Goal: Check status: Check status

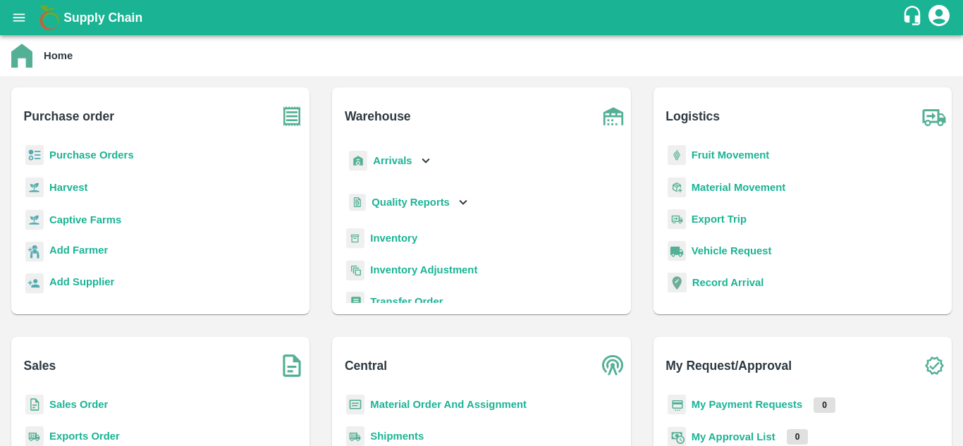
click at [398, 422] on b "Shipments" at bounding box center [397, 436] width 54 height 11
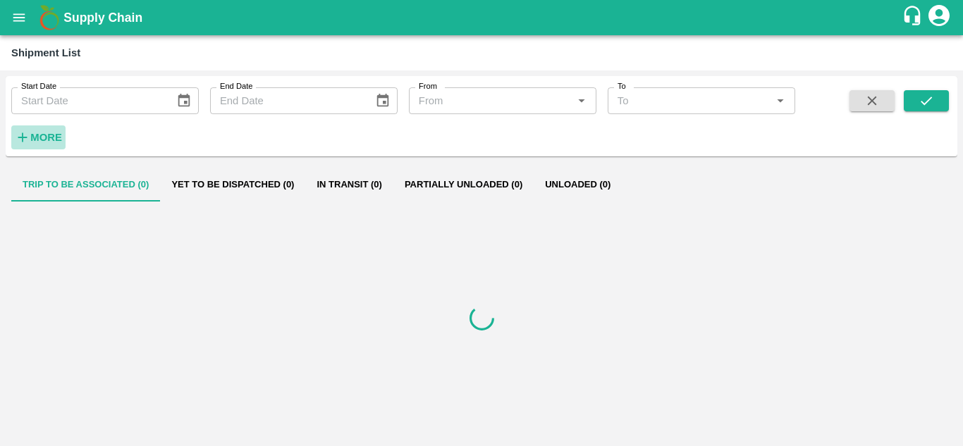
click at [61, 133] on strong "More" at bounding box center [46, 137] width 32 height 11
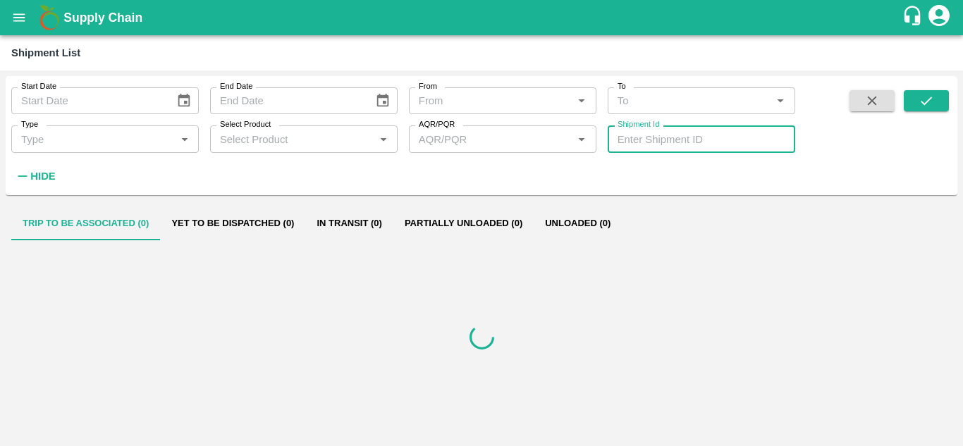
click at [656, 133] on input "Shipment Id" at bounding box center [702, 138] width 188 height 27
paste input "356470"
click at [924, 101] on icon "submit" at bounding box center [927, 101] width 16 height 16
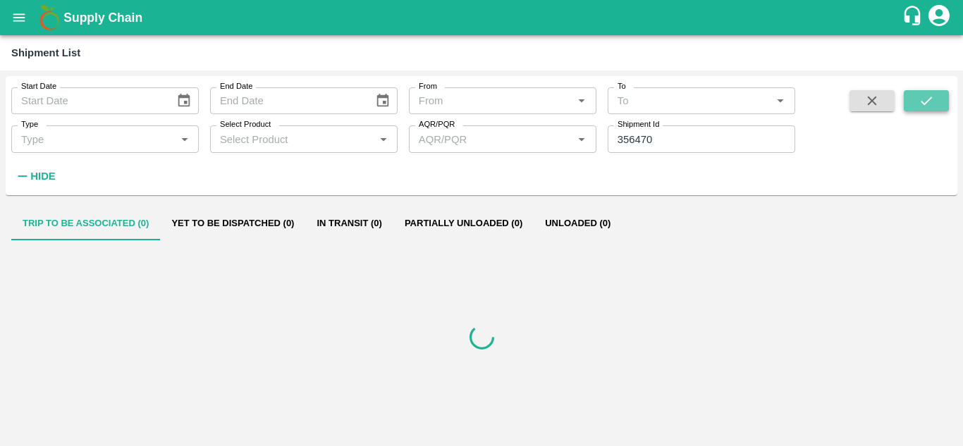
click at [924, 101] on icon "submit" at bounding box center [927, 101] width 16 height 16
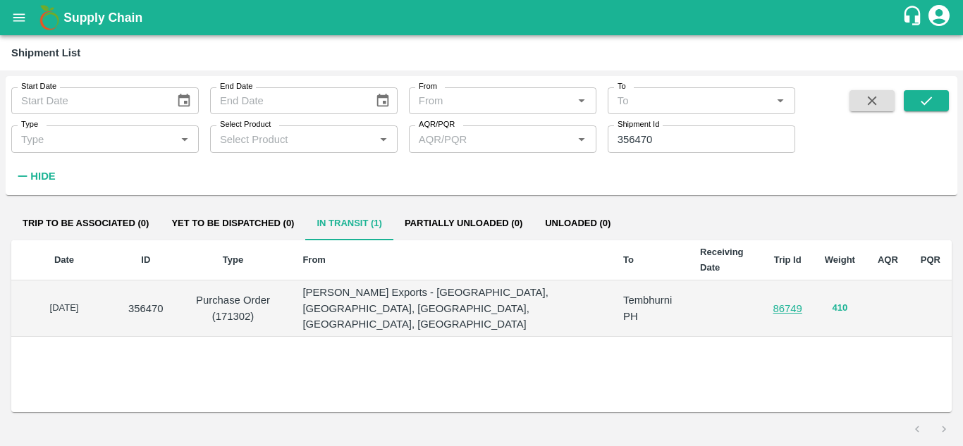
click at [835, 301] on button "410" at bounding box center [841, 308] width 16 height 16
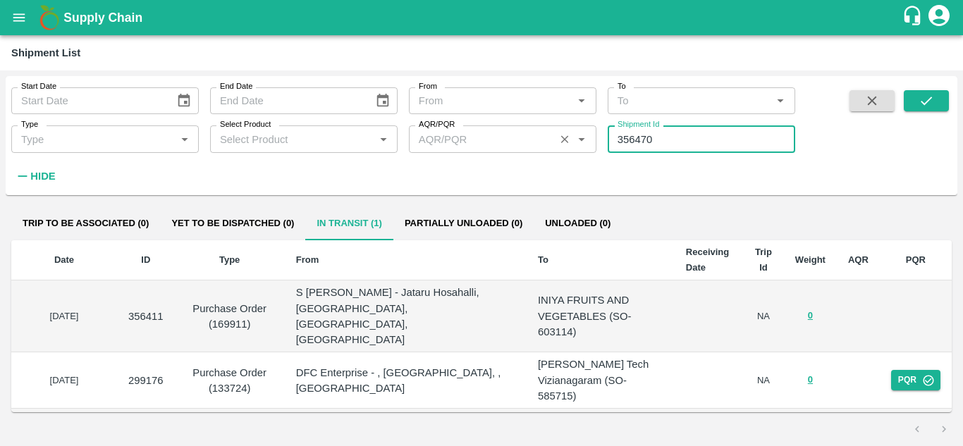
drag, startPoint x: 697, startPoint y: 141, endPoint x: 503, endPoint y: 138, distance: 194.6
click at [503, 138] on div "Start Date Start Date End Date End Date From From   * To To   * Type Type   * S…" at bounding box center [397, 132] width 795 height 112
paste input "1"
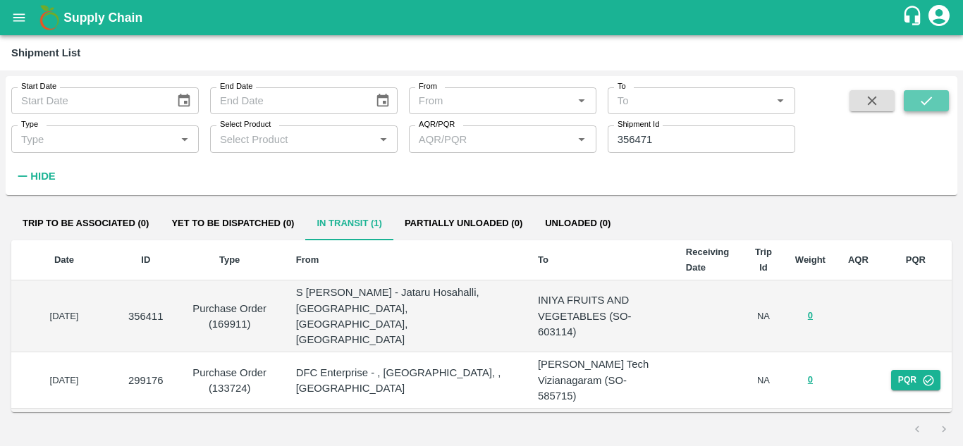
click at [933, 102] on icon "submit" at bounding box center [927, 101] width 16 height 16
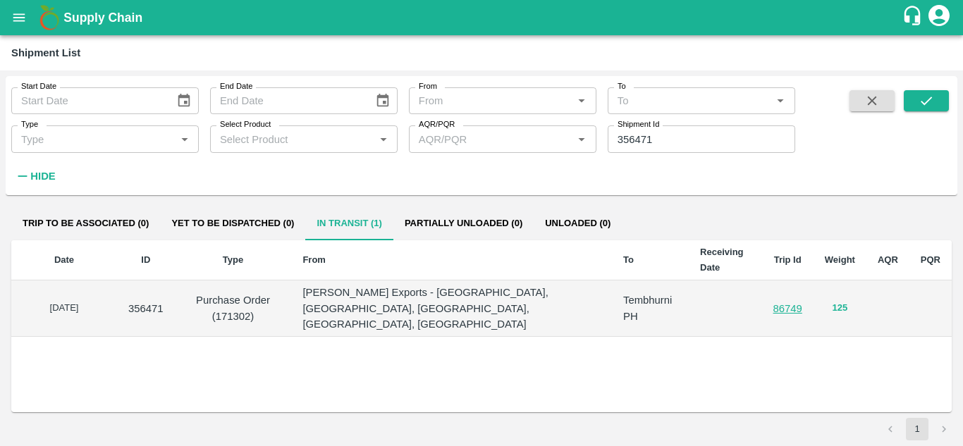
click at [840, 300] on button "125" at bounding box center [841, 308] width 16 height 16
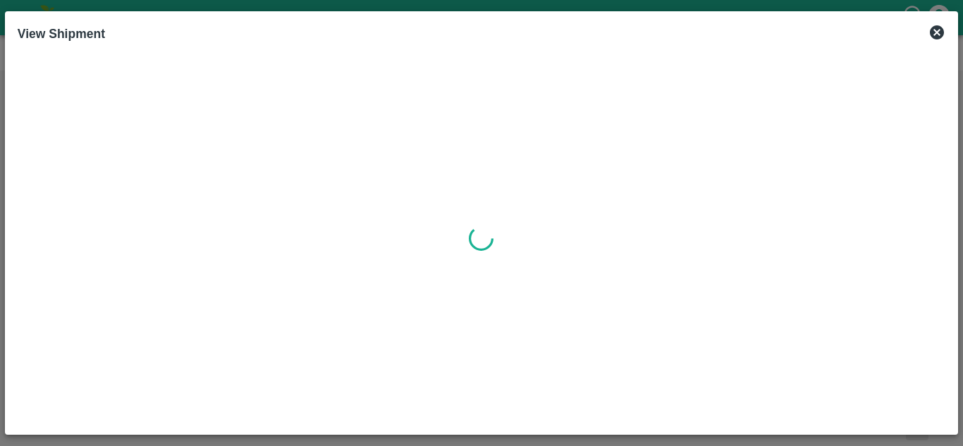
click at [934, 35] on icon at bounding box center [936, 32] width 17 height 17
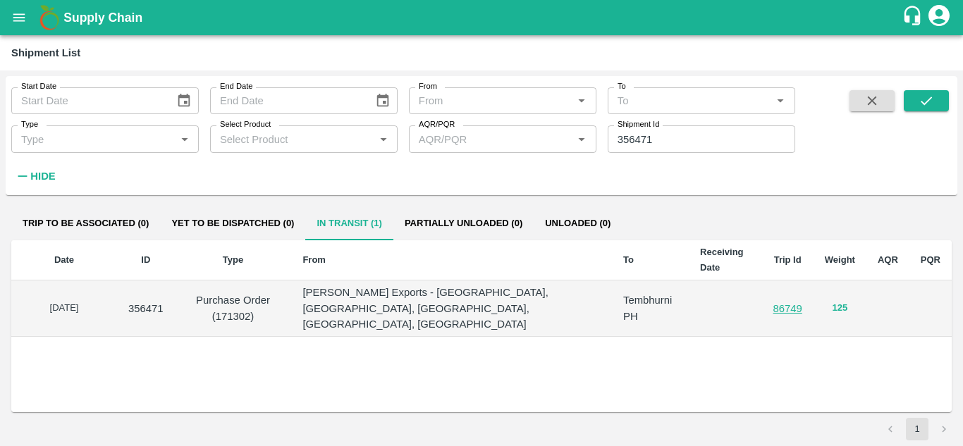
click at [843, 300] on button "125" at bounding box center [841, 308] width 16 height 16
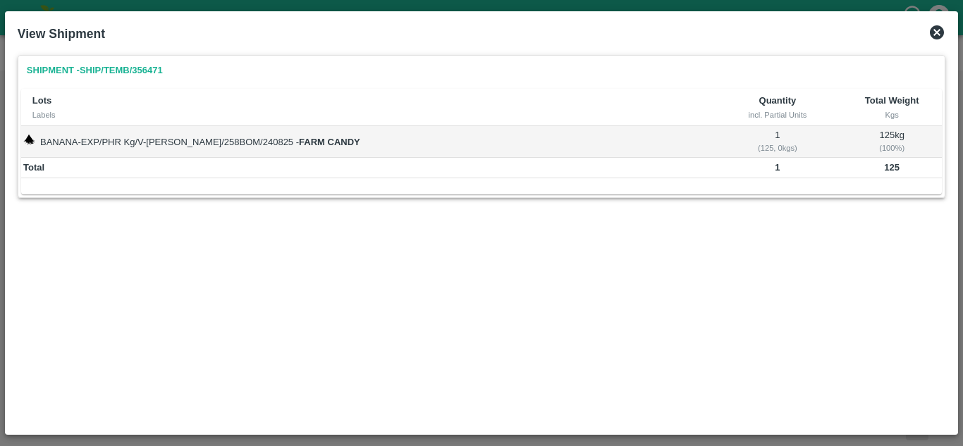
click at [933, 32] on icon at bounding box center [937, 32] width 14 height 14
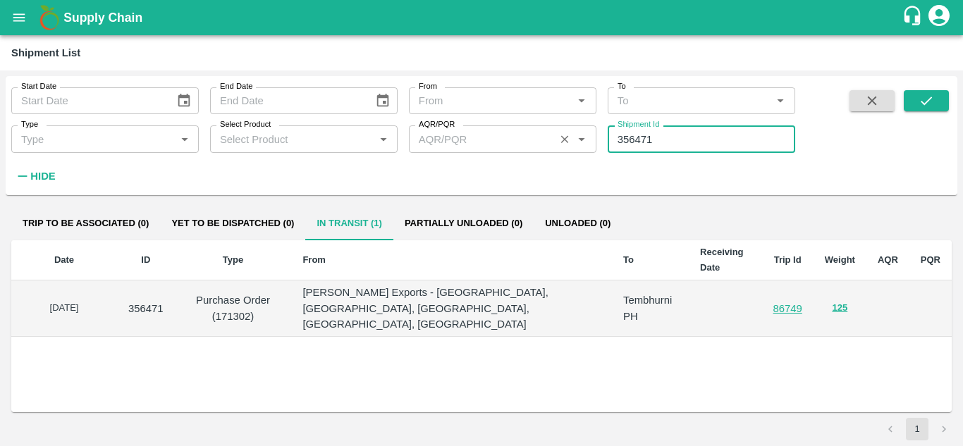
drag, startPoint x: 663, startPoint y: 135, endPoint x: 450, endPoint y: 147, distance: 212.5
click at [450, 147] on div "Start Date Start Date End Date End Date From From   * To To   * Type Type   * S…" at bounding box center [397, 132] width 795 height 112
paste input "text"
type input "356470"
click at [922, 102] on icon "submit" at bounding box center [926, 101] width 11 height 8
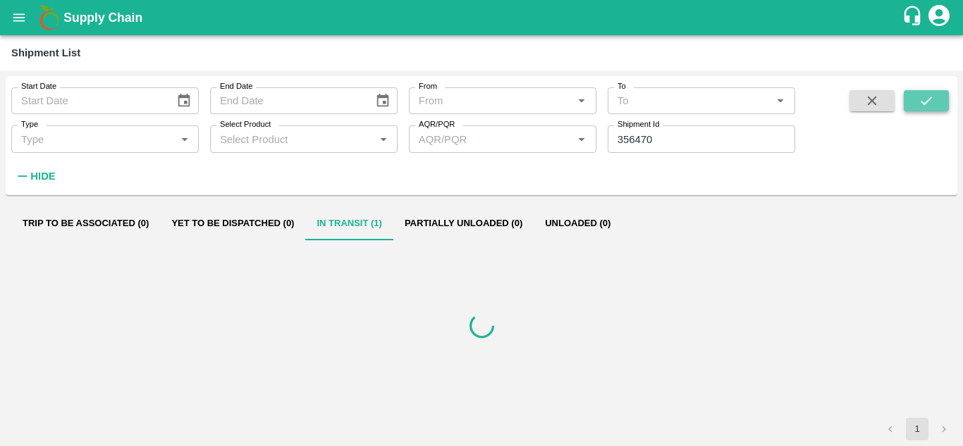
click at [922, 102] on icon "submit" at bounding box center [926, 101] width 11 height 8
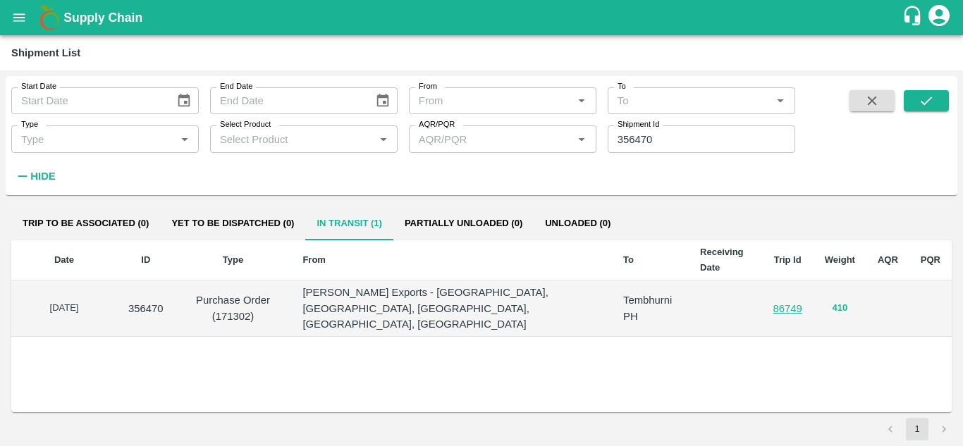
click at [842, 301] on button "410" at bounding box center [841, 308] width 16 height 16
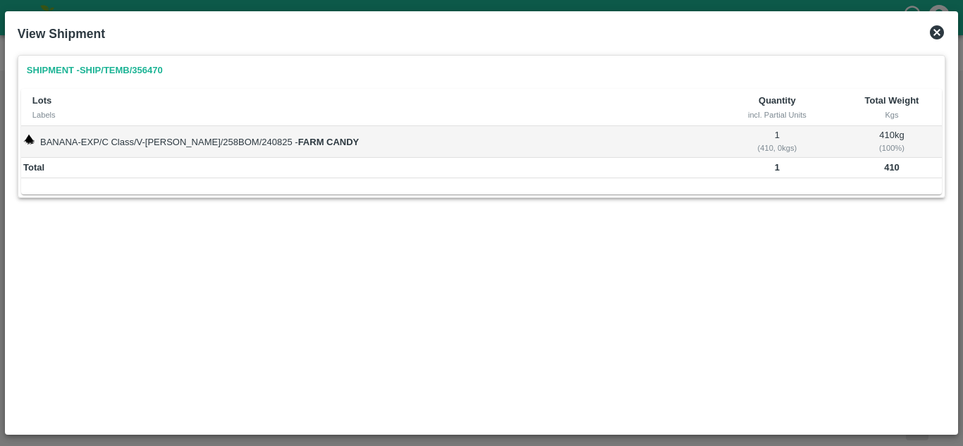
click at [938, 27] on icon at bounding box center [937, 32] width 14 height 14
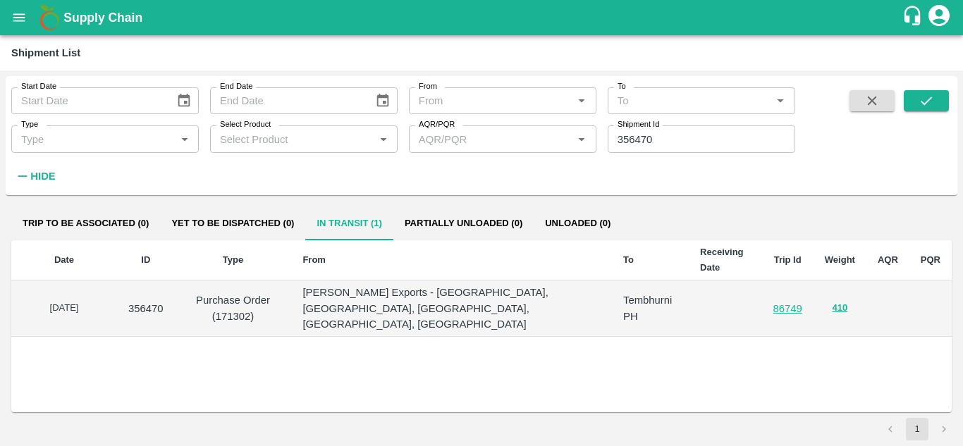
drag, startPoint x: 166, startPoint y: 301, endPoint x: 90, endPoint y: 301, distance: 76.1
click at [90, 301] on tr "[DATE] 356470 Purchase Order (171302) [PERSON_NAME] Exports - [GEOGRAPHIC_DATA]…" at bounding box center [481, 309] width 940 height 56
copy tr "356470"
drag, startPoint x: 663, startPoint y: 138, endPoint x: 441, endPoint y: 135, distance: 222.8
click at [575, 145] on div "Start Date Start Date End Date End Date From From   * To To   * Type Type   * S…" at bounding box center [397, 132] width 795 height 112
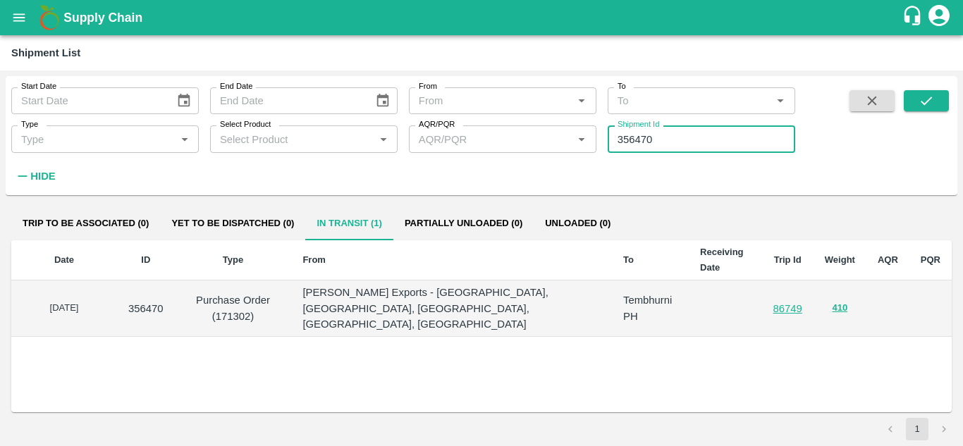
click at [18, 18] on icon "open drawer" at bounding box center [19, 18] width 16 height 16
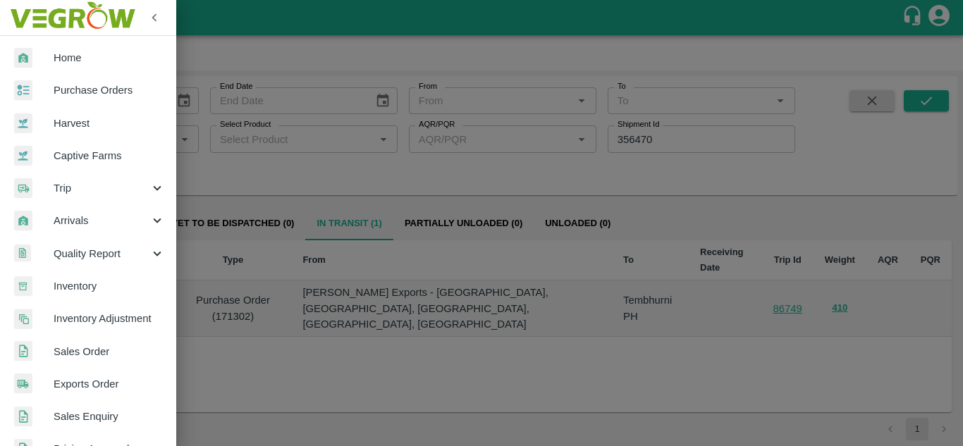
click at [65, 82] on link "Purchase Orders" at bounding box center [88, 90] width 176 height 32
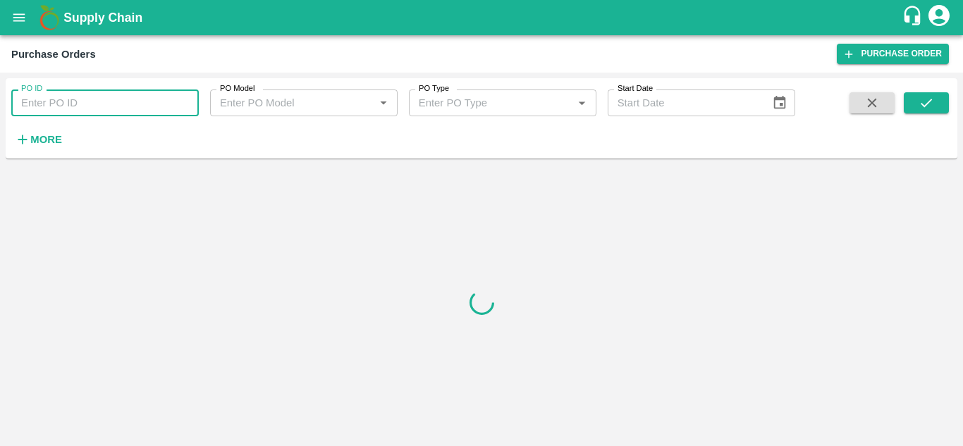
click at [102, 112] on input "PO ID" at bounding box center [105, 103] width 188 height 27
paste input "171302"
type input "171302"
click at [919, 99] on icon "submit" at bounding box center [927, 103] width 16 height 16
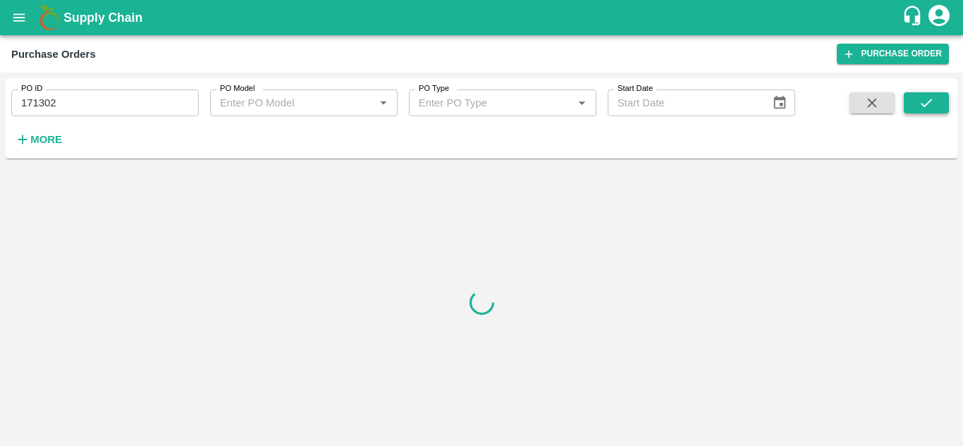
click at [919, 99] on icon "submit" at bounding box center [927, 103] width 16 height 16
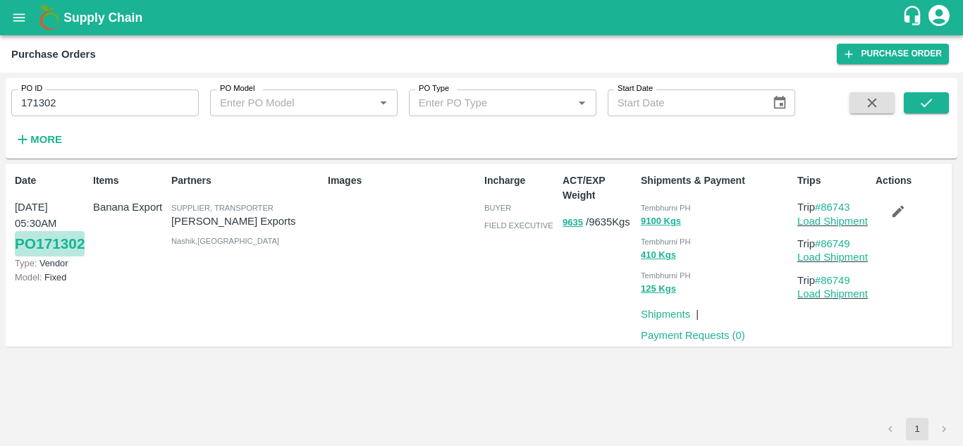
click at [33, 257] on link "PO 171302" at bounding box center [50, 243] width 70 height 25
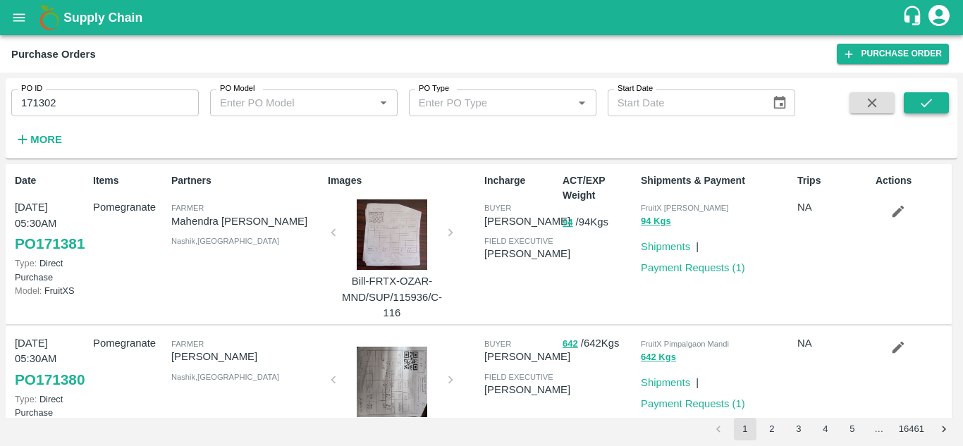
click at [926, 104] on icon "submit" at bounding box center [927, 103] width 16 height 16
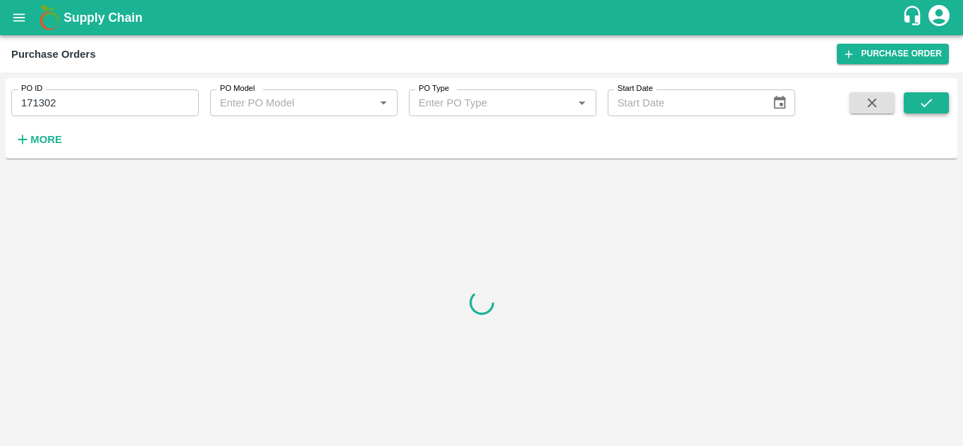
click at [926, 104] on icon "submit" at bounding box center [927, 103] width 16 height 16
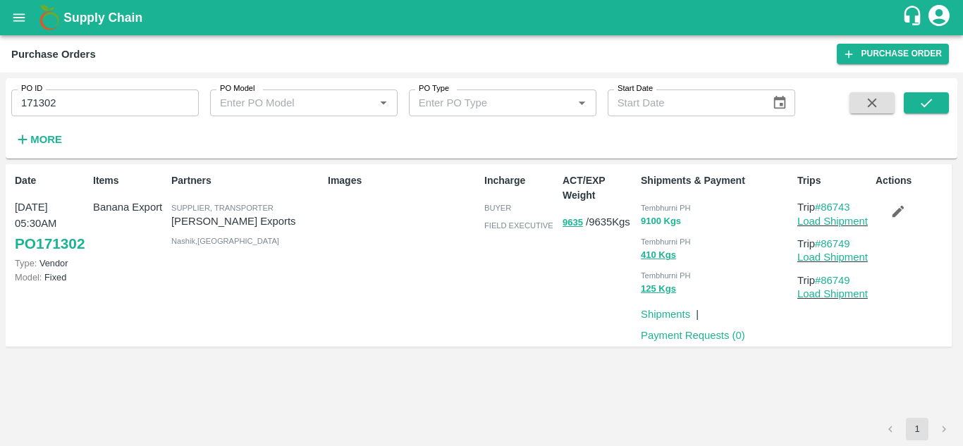
click at [659, 223] on button "9100 Kgs" at bounding box center [661, 222] width 40 height 16
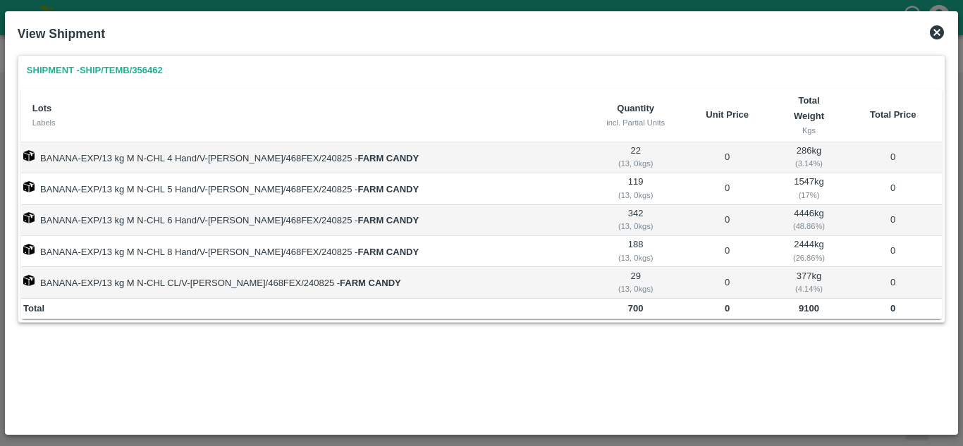
click at [107, 68] on link "Shipment - SHIP/TEMB/356462" at bounding box center [94, 71] width 147 height 25
drag, startPoint x: 938, startPoint y: 32, endPoint x: 795, endPoint y: 46, distance: 143.0
click at [938, 33] on icon at bounding box center [936, 32] width 17 height 17
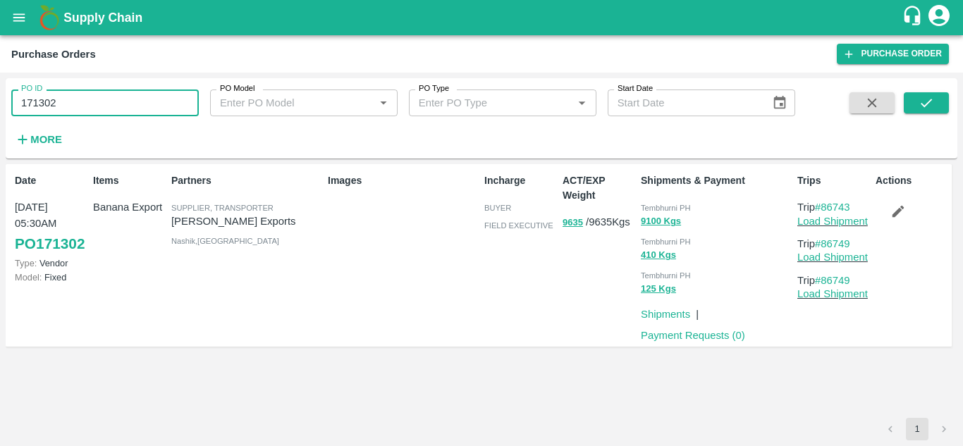
drag, startPoint x: 72, startPoint y: 97, endPoint x: 0, endPoint y: 105, distance: 72.4
click at [0, 105] on div "PO ID 171302 PO ID PO Model PO Model   * PO Type PO Type   * Start Date Start D…" at bounding box center [481, 260] width 963 height 374
paste input "text"
type input "171288"
click at [922, 102] on icon "submit" at bounding box center [927, 103] width 16 height 16
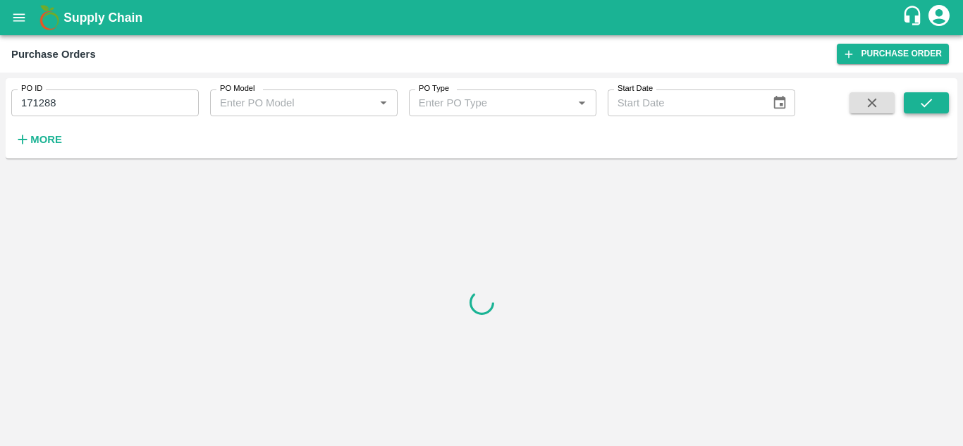
click at [922, 102] on icon "submit" at bounding box center [927, 103] width 16 height 16
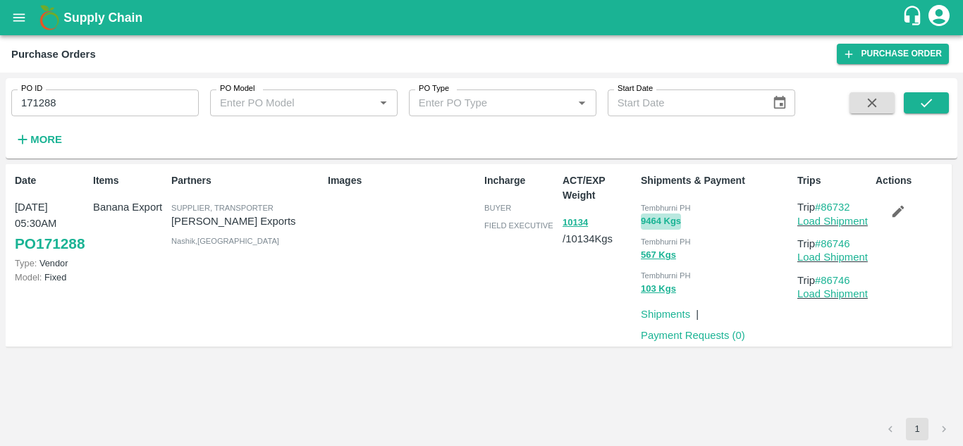
click at [658, 221] on button "9464 Kgs" at bounding box center [661, 222] width 40 height 16
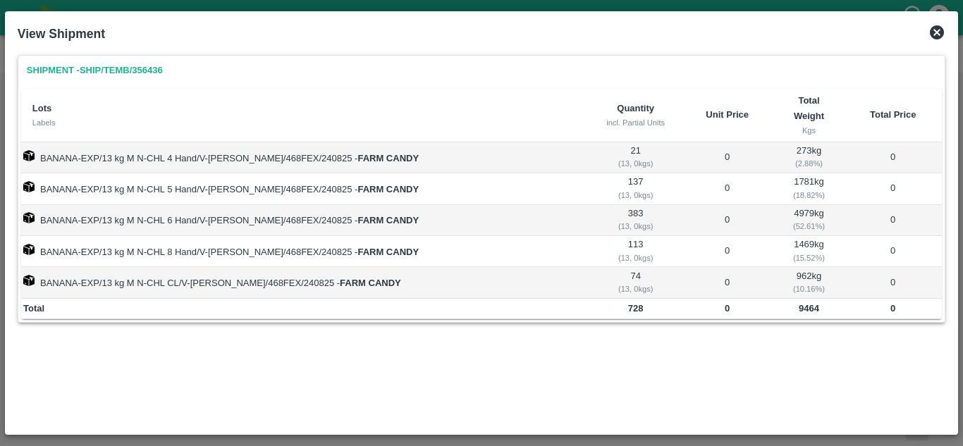
click at [135, 69] on link "Shipment - SHIP/TEMB/356436" at bounding box center [94, 71] width 147 height 25
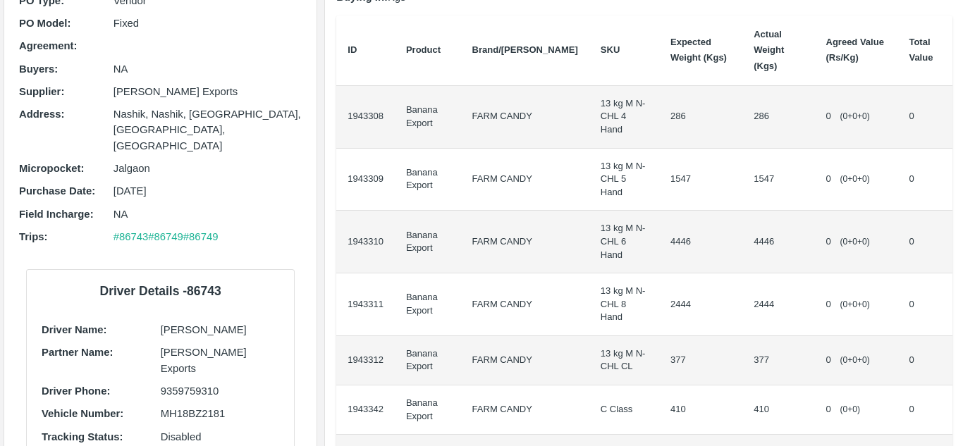
scroll to position [73, 0]
